Goal: Transaction & Acquisition: Purchase product/service

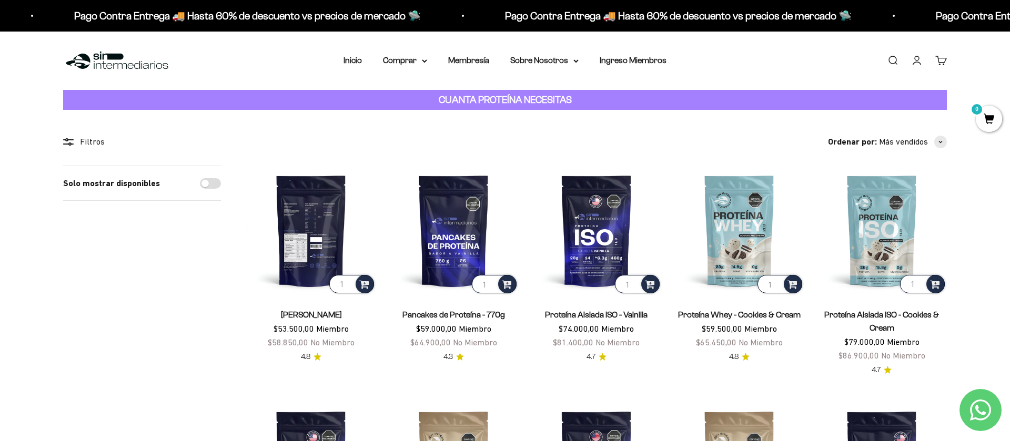
click at [311, 250] on img at bounding box center [311, 231] width 130 height 130
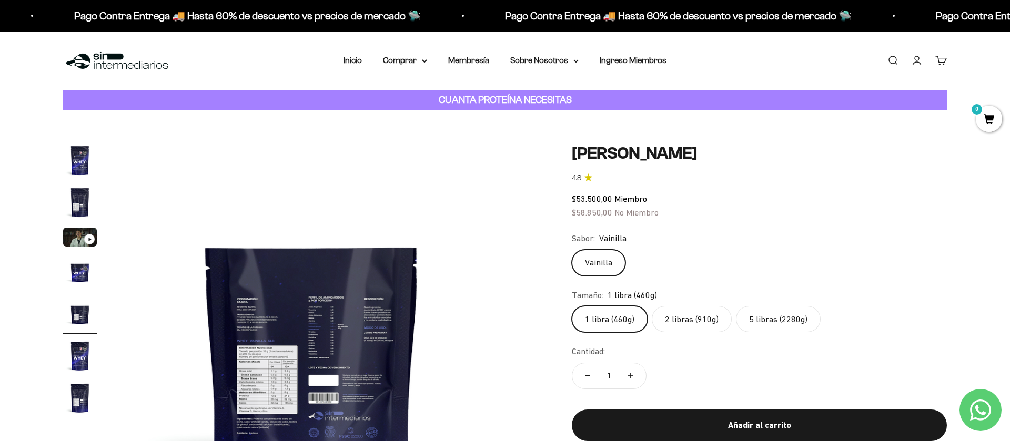
scroll to position [0, 1648]
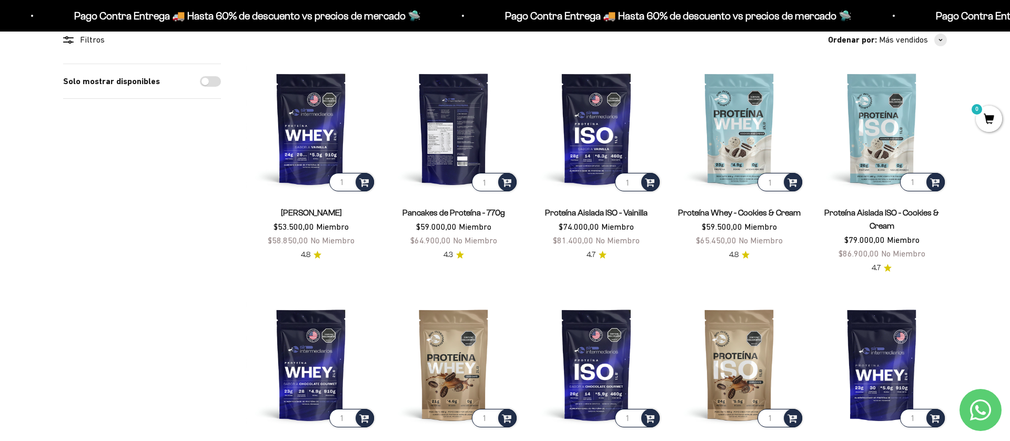
scroll to position [109, 0]
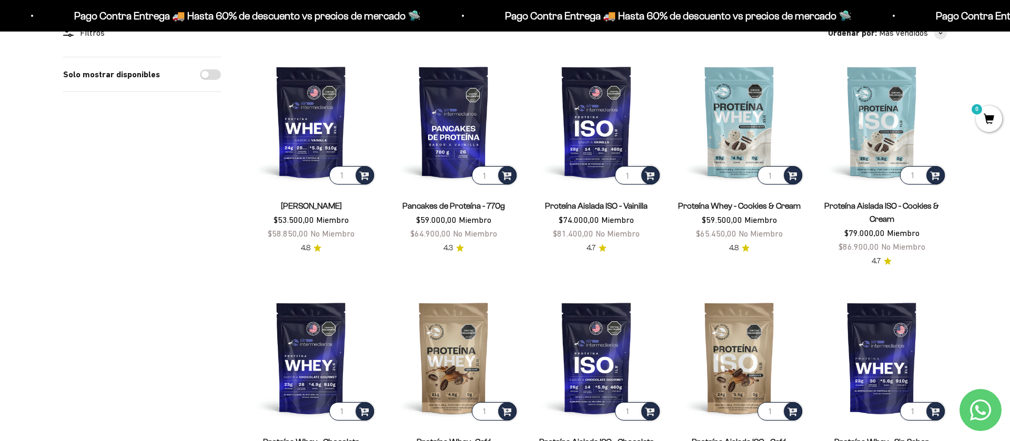
click at [739, 206] on link "Proteína Whey - Cookies & Cream" at bounding box center [739, 205] width 123 height 9
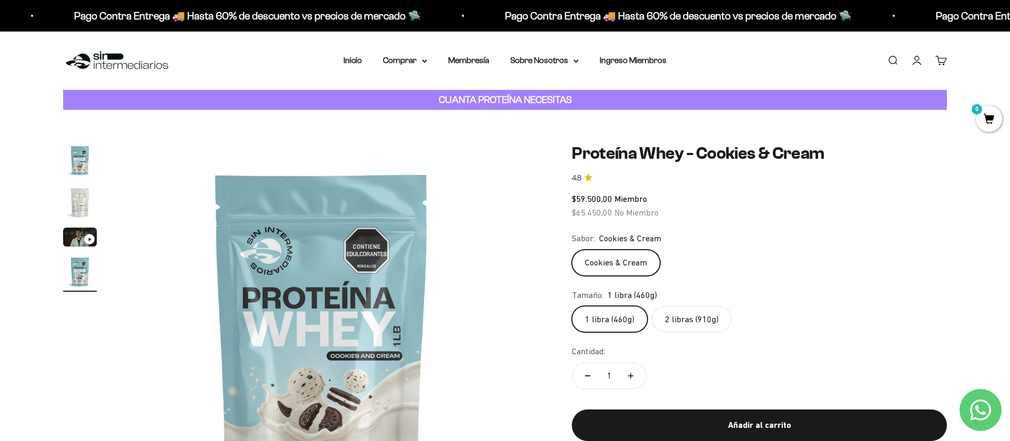
click at [70, 207] on img "Ir al artículo 2" at bounding box center [80, 203] width 34 height 34
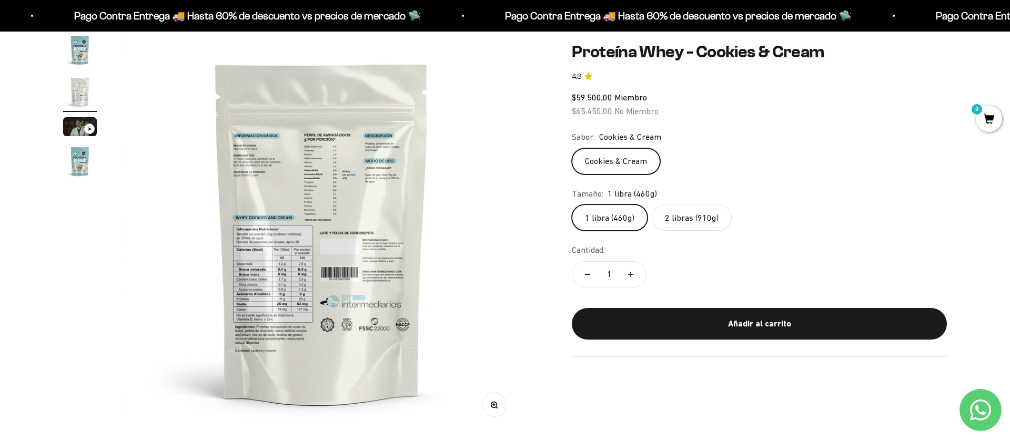
scroll to position [114, 0]
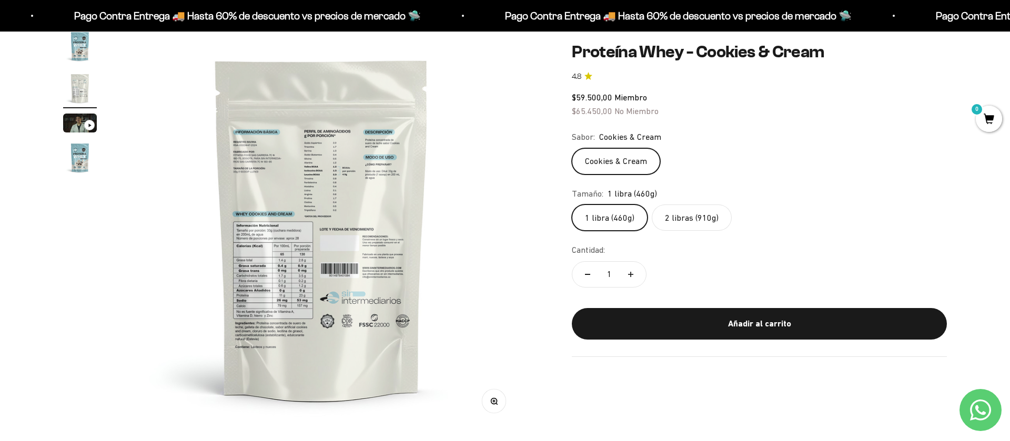
click at [276, 277] on img at bounding box center [321, 228] width 399 height 399
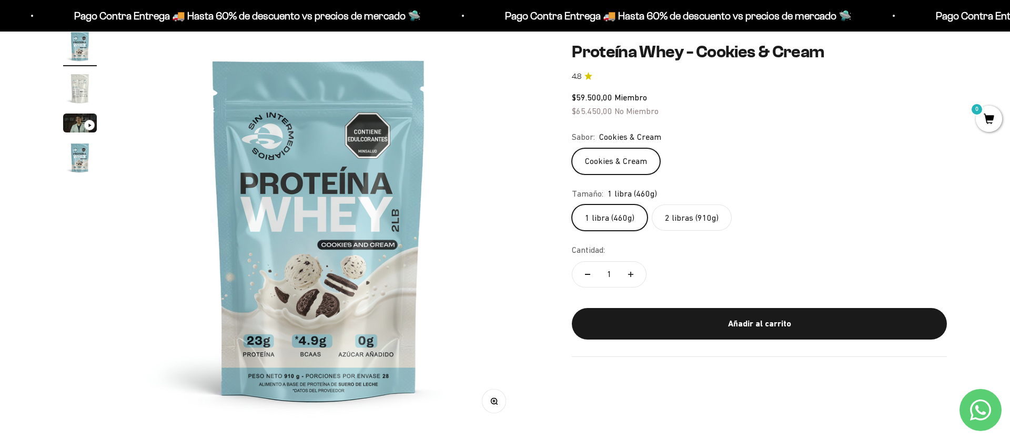
scroll to position [0, 0]
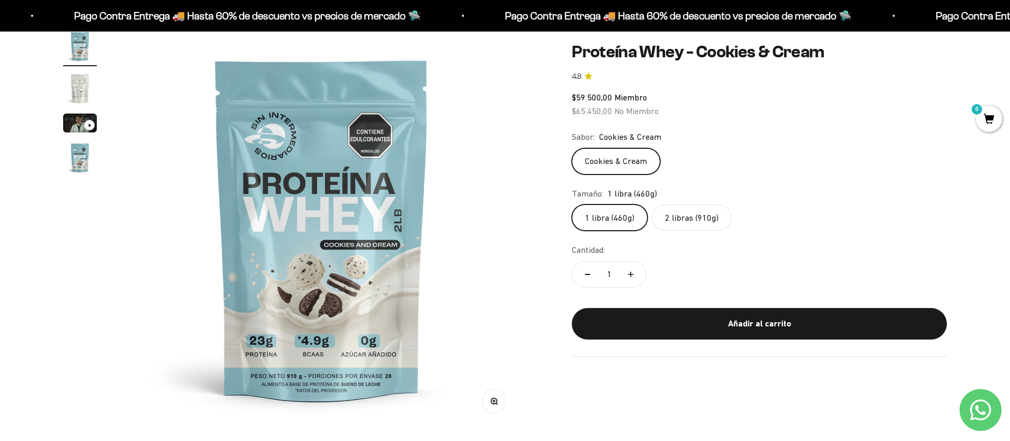
click at [700, 217] on label "2 libras (910g)" at bounding box center [692, 218] width 80 height 26
click at [572, 205] on input "2 libras (910g)" at bounding box center [571, 204] width 1 height 1
click at [612, 220] on label "1 libra (460g)" at bounding box center [610, 218] width 76 height 26
click at [572, 205] on input "1 libra (460g)" at bounding box center [571, 204] width 1 height 1
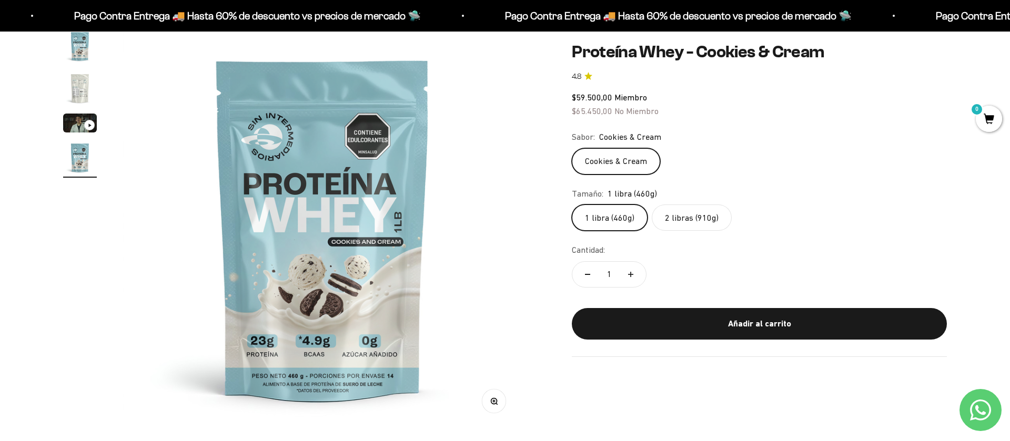
scroll to position [0, 1236]
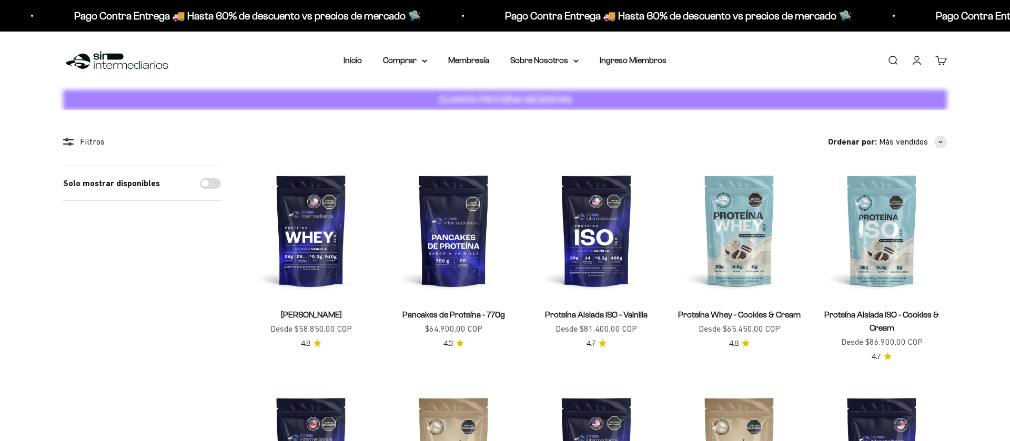
scroll to position [109, 0]
